Goal: Navigation & Orientation: Understand site structure

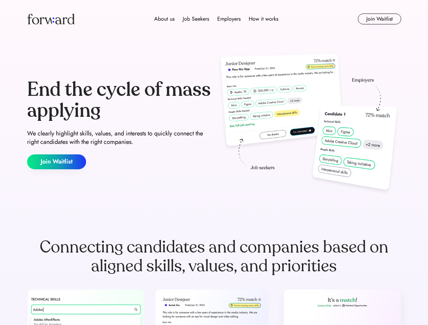
click at [214, 163] on div "End the cycle of mass applying We clearly highlight skills, values, and interes…" at bounding box center [214, 124] width 374 height 146
click at [214, 19] on div "About us Job Seekers Employers How it works" at bounding box center [216, 19] width 267 height 8
click at [51, 19] on img at bounding box center [50, 19] width 47 height 11
click at [216, 19] on div "About us Job Seekers Employers How it works" at bounding box center [216, 19] width 267 height 8
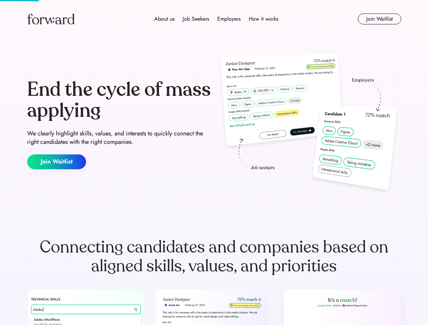
click at [164, 19] on div "About us" at bounding box center [164, 19] width 20 height 8
click at [196, 19] on div "Job Seekers" at bounding box center [196, 19] width 26 height 8
click at [229, 19] on div "Employers" at bounding box center [228, 19] width 23 height 8
